Goal: Check status: Check status

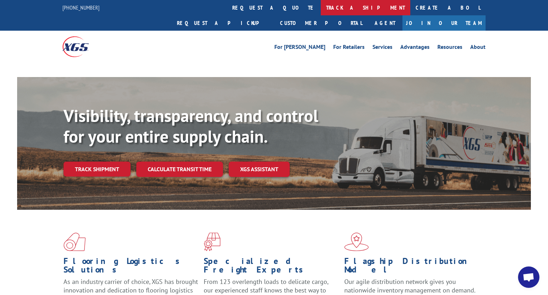
click at [321, 11] on link "track a shipment" at bounding box center [365, 7] width 89 height 15
click at [321, 9] on link "track a shipment" at bounding box center [365, 7] width 89 height 15
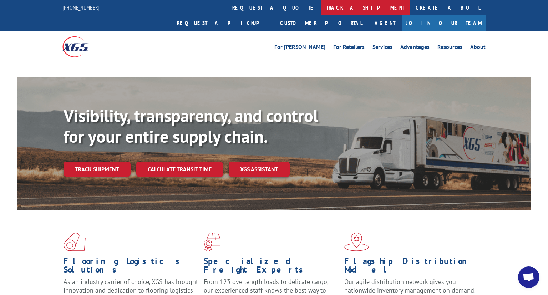
click at [321, 9] on link "track a shipment" at bounding box center [365, 7] width 89 height 15
click at [321, 12] on link "track a shipment" at bounding box center [365, 7] width 89 height 15
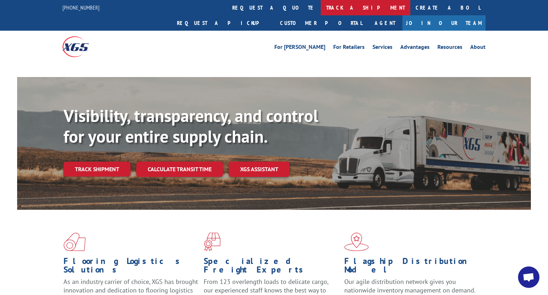
click at [321, 12] on link "track a shipment" at bounding box center [365, 7] width 89 height 15
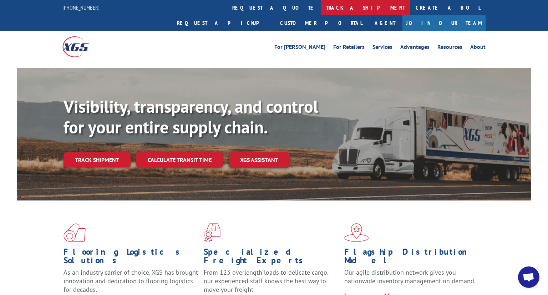
click at [321, 2] on link "track a shipment" at bounding box center [365, 7] width 89 height 15
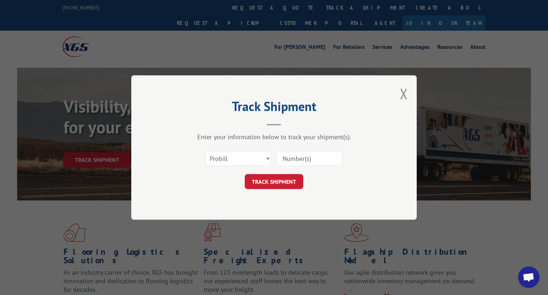
drag, startPoint x: 317, startPoint y: 158, endPoint x: 322, endPoint y: 165, distance: 8.6
paste input "17470275"
type input "17470275"
click at [277, 183] on button "TRACK SHIPMENT" at bounding box center [274, 181] width 58 height 15
